Goal: Task Accomplishment & Management: Manage account settings

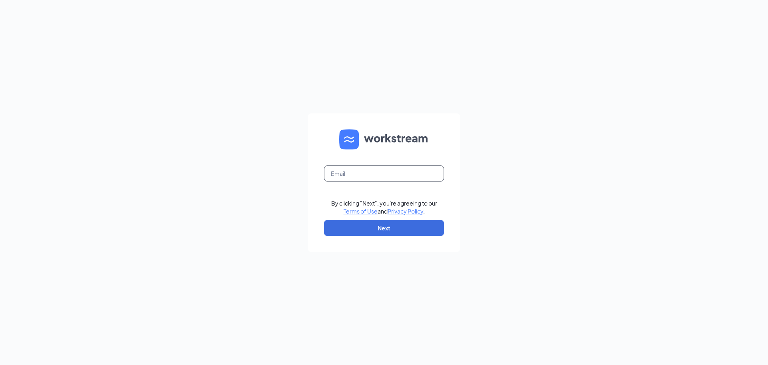
click at [415, 174] on input "text" at bounding box center [384, 173] width 120 height 16
type input "leiabarch@yahoo.com"
click at [404, 222] on button "Next" at bounding box center [384, 228] width 120 height 16
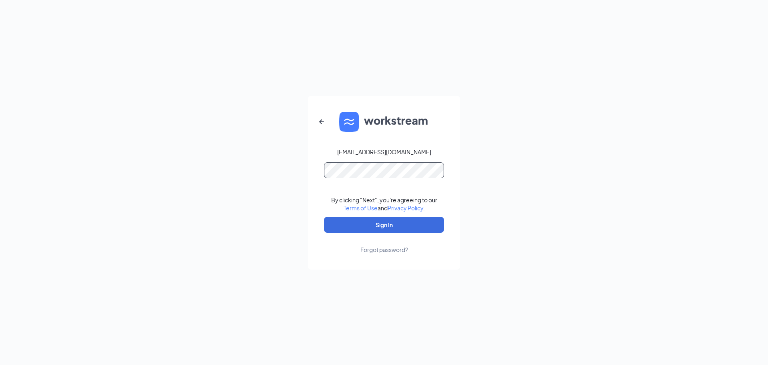
click at [324, 216] on button "Sign In" at bounding box center [384, 224] width 120 height 16
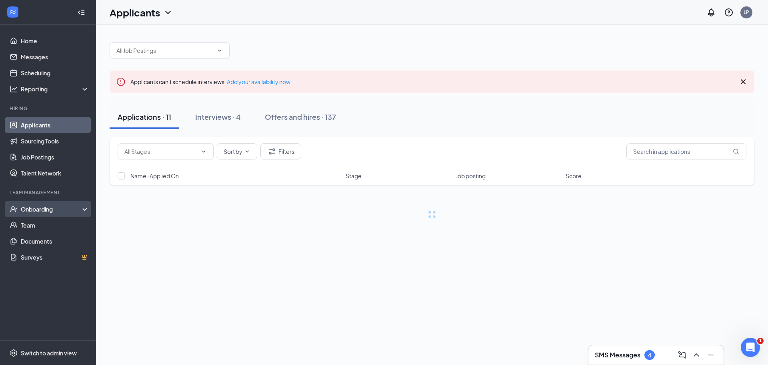
click at [57, 208] on div "Onboarding" at bounding box center [52, 209] width 62 height 8
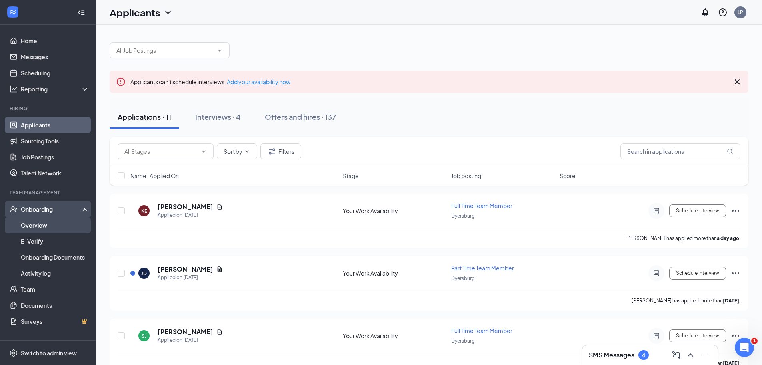
click at [52, 224] on link "Overview" at bounding box center [55, 225] width 68 height 16
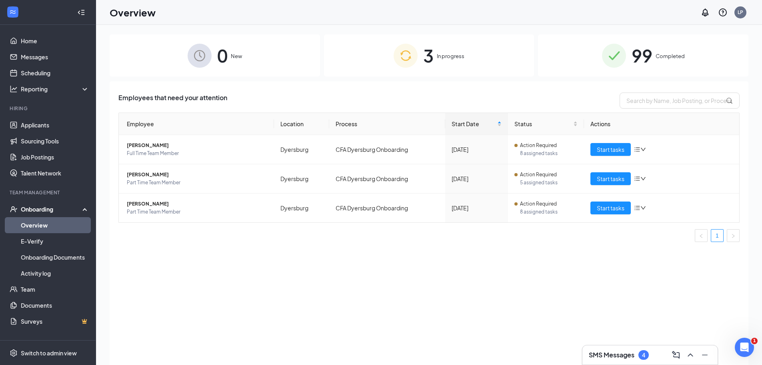
click at [377, 62] on div "3 In progress" at bounding box center [429, 55] width 210 height 42
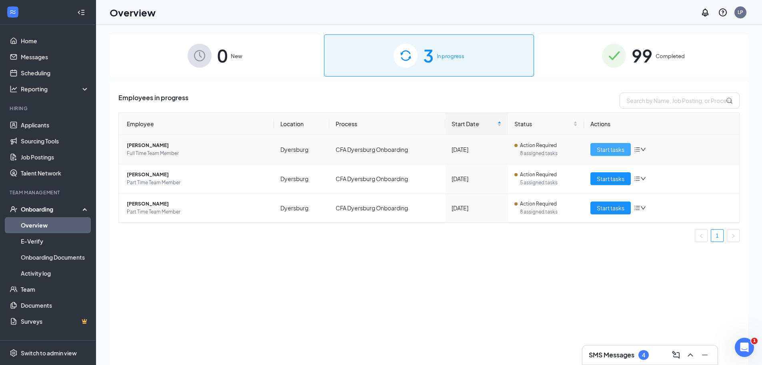
click at [602, 145] on span "Start tasks" at bounding box center [611, 149] width 28 height 9
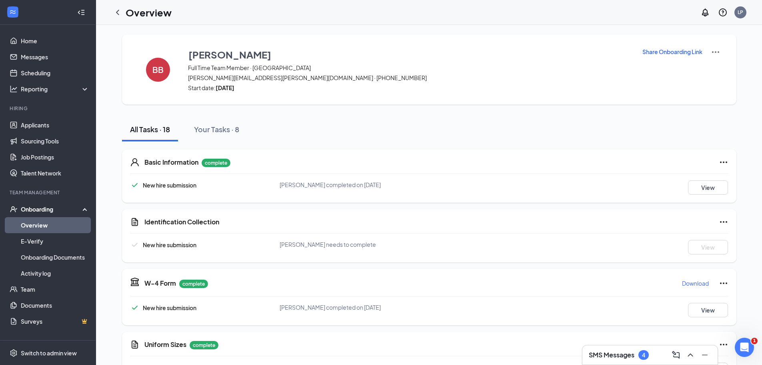
click at [680, 52] on p "Share Onboarding Link" at bounding box center [673, 52] width 60 height 8
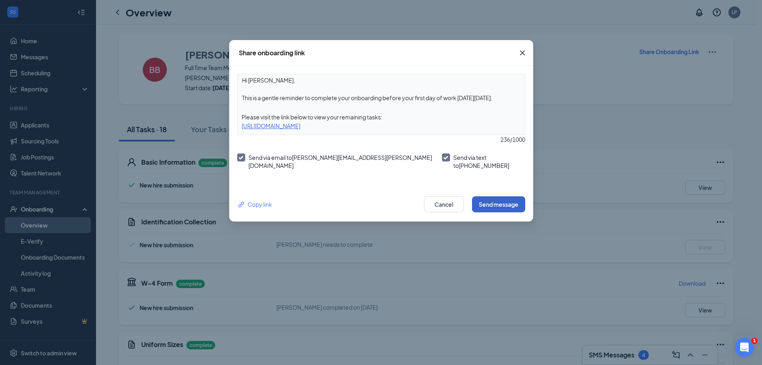
click at [493, 202] on button "Send message" at bounding box center [498, 204] width 53 height 16
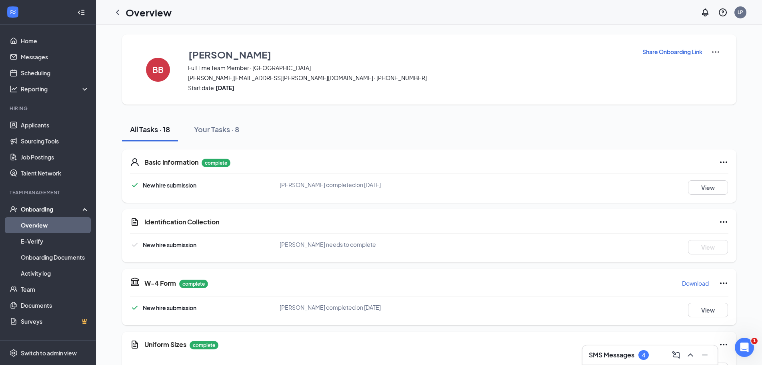
click at [114, 15] on icon "ChevronLeft" at bounding box center [118, 13] width 10 height 10
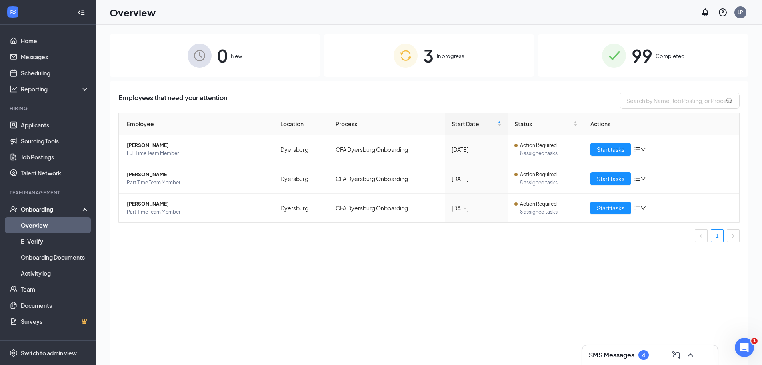
click at [617, 52] on img at bounding box center [614, 56] width 24 height 24
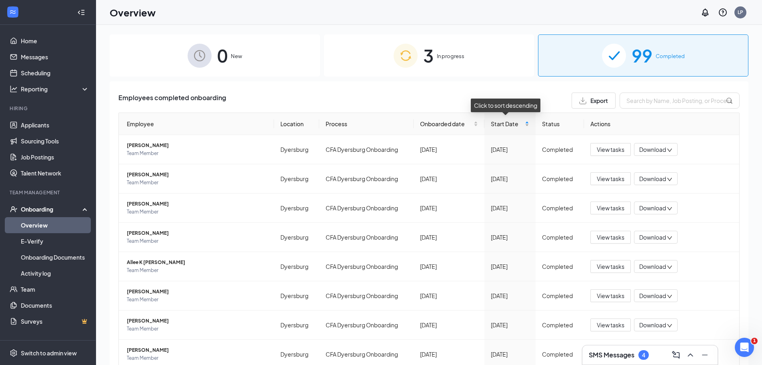
click at [523, 127] on div "Start Date" at bounding box center [510, 123] width 39 height 9
